Goal: Information Seeking & Learning: Learn about a topic

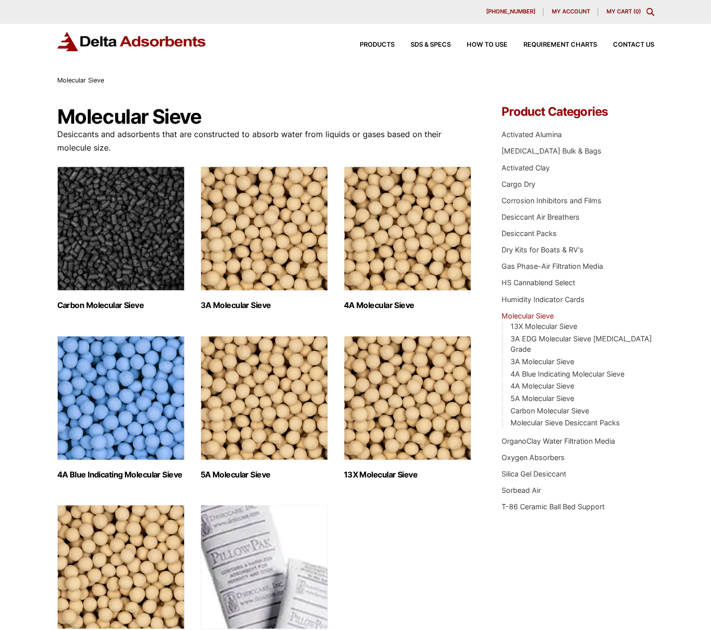
click at [258, 305] on h2 "3A Molecular Sieve (2)" at bounding box center [263, 305] width 127 height 9
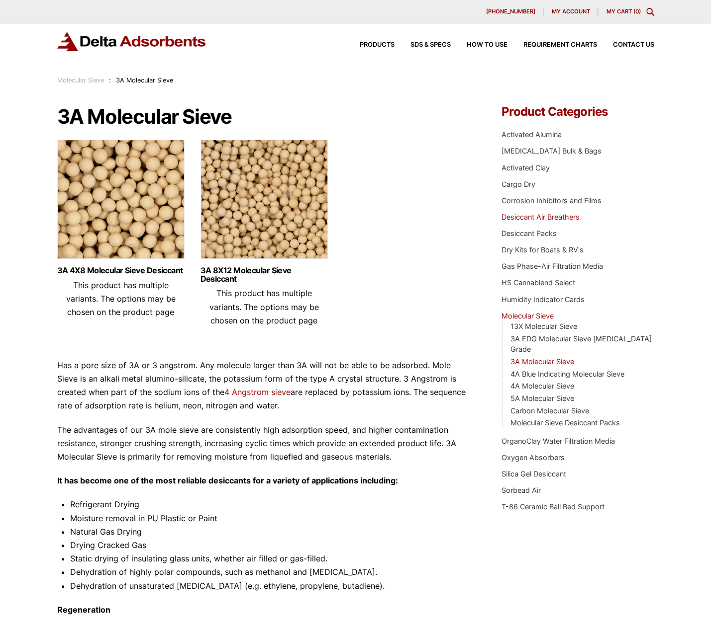
click at [559, 216] on link "Desiccant Air Breathers" at bounding box center [540, 217] width 78 height 8
click at [543, 453] on link "Oxygen Absorbers" at bounding box center [532, 457] width 63 height 8
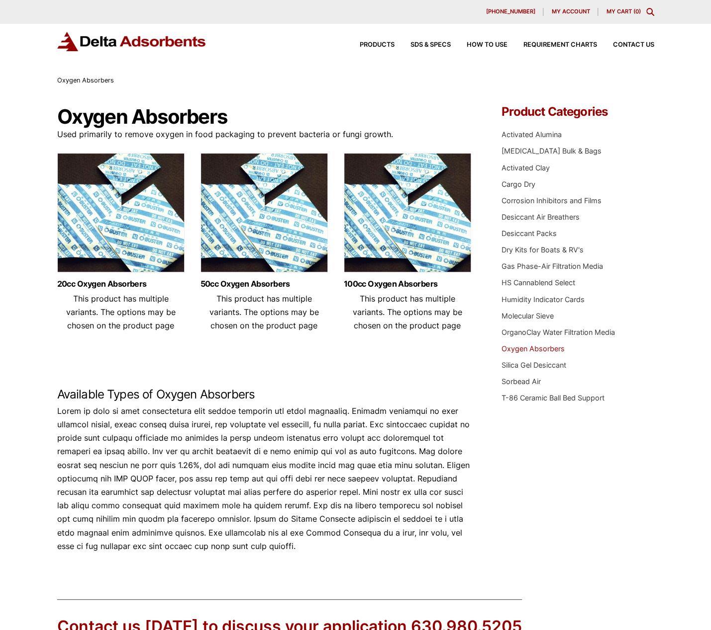
scroll to position [50, 0]
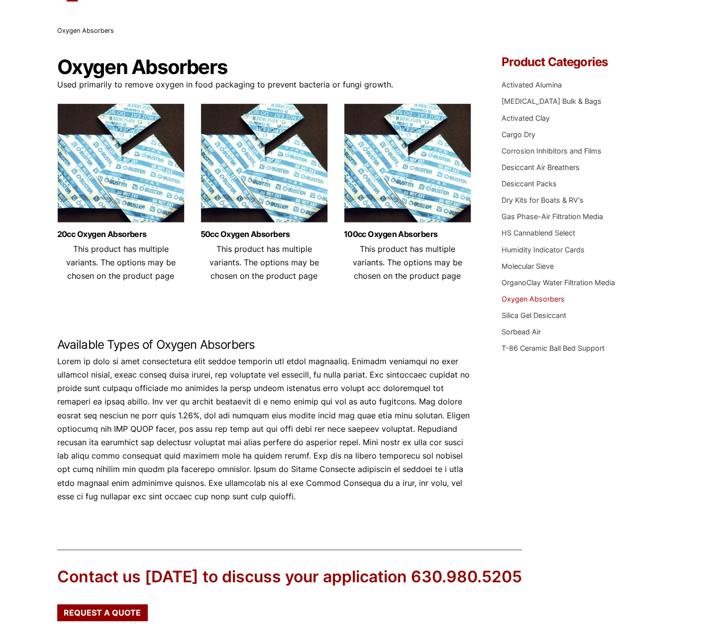
click at [575, 211] on ul "Activated Alumina Activated Carbon Bulk & Bags Activated Clay Cargo Dry Corrosi…" at bounding box center [577, 217] width 152 height 286
click at [581, 227] on ul "Activated Alumina Activated Carbon Bulk & Bags Activated Clay Cargo Dry Corrosi…" at bounding box center [577, 217] width 152 height 286
click at [584, 216] on link "Gas Phase-Air Filtration Media" at bounding box center [551, 216] width 101 height 8
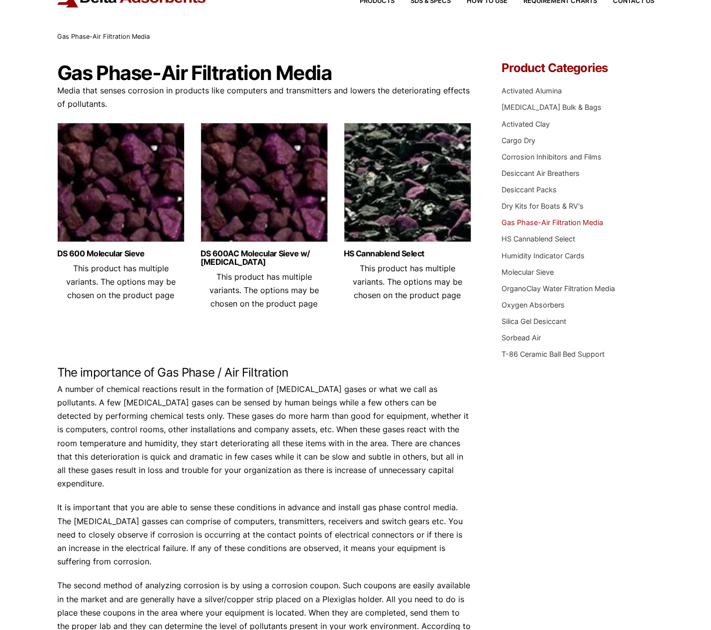
scroll to position [199, 0]
